Goal: Task Accomplishment & Management: Complete application form

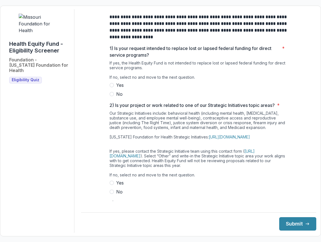
click at [112, 97] on label "No" at bounding box center [198, 94] width 178 height 7
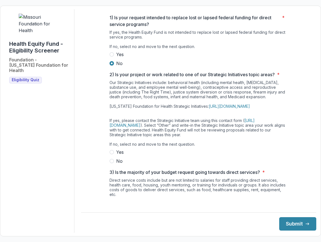
scroll to position [33, 0]
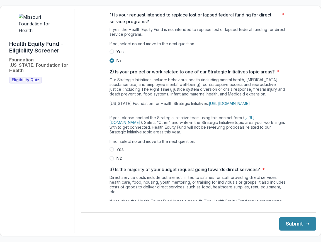
click at [110, 151] on span at bounding box center [111, 149] width 4 height 4
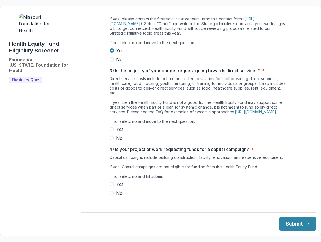
scroll to position [134, 0]
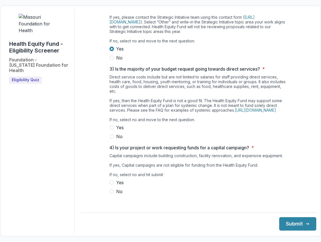
click at [110, 138] on span at bounding box center [111, 136] width 4 height 4
drag, startPoint x: 176, startPoint y: 84, endPoint x: 187, endPoint y: 83, distance: 11.5
click at [184, 83] on div "3) Is the majority of your budget request going towards direct services? * Dire…" at bounding box center [198, 102] width 178 height 74
click at [216, 86] on div "Direct service costs include but are not limited to salaries for staff providin…" at bounding box center [198, 99] width 178 height 50
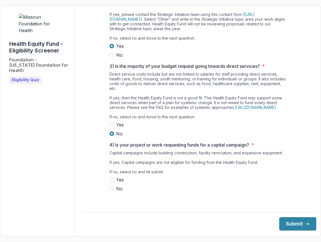
scroll to position [146, 0]
click at [109, 191] on span at bounding box center [111, 188] width 4 height 4
click at [286, 223] on button "Submit" at bounding box center [297, 223] width 37 height 13
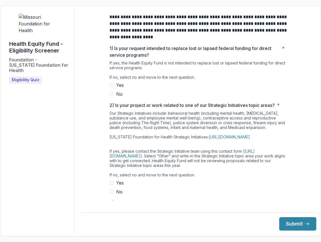
click at [109, 96] on span at bounding box center [111, 94] width 4 height 4
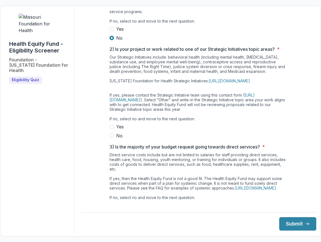
scroll to position [67, 0]
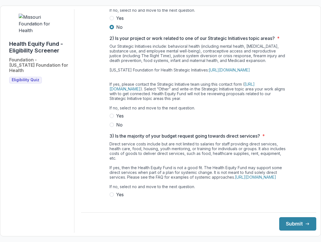
click at [110, 128] on label "No" at bounding box center [198, 124] width 178 height 7
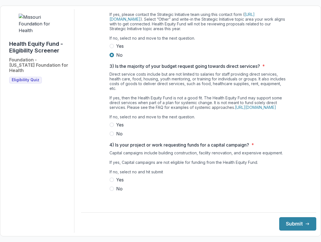
scroll to position [146, 0]
click at [109, 136] on span at bounding box center [111, 133] width 4 height 4
click at [111, 191] on span at bounding box center [111, 188] width 4 height 4
click at [288, 224] on button "Submit" at bounding box center [297, 223] width 37 height 13
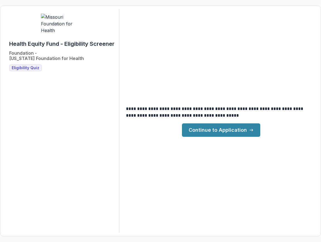
click at [216, 130] on link "Continue to Application" at bounding box center [221, 129] width 78 height 13
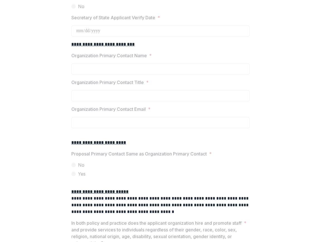
scroll to position [657, 0]
